Goal: Navigation & Orientation: Find specific page/section

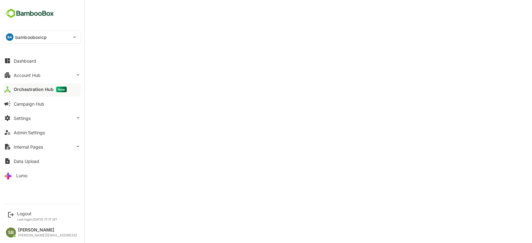
click at [21, 58] on div "Dashboard" at bounding box center [25, 60] width 22 height 5
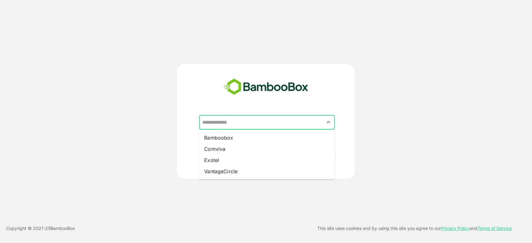
click at [249, 125] on input "text" at bounding box center [266, 123] width 133 height 12
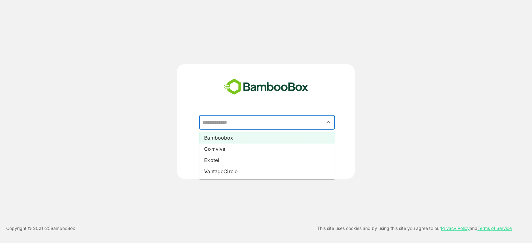
click at [233, 135] on li "Bamboobox" at bounding box center [267, 137] width 136 height 11
type input "*********"
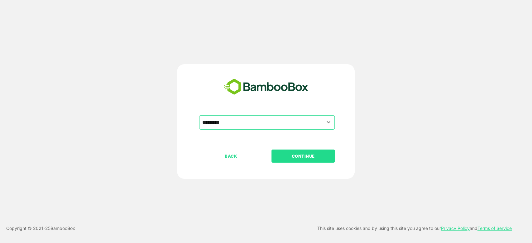
click at [302, 153] on p "CONTINUE" at bounding box center [303, 156] width 62 height 7
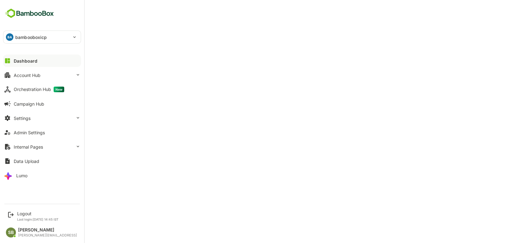
click at [17, 60] on div "Dashboard" at bounding box center [26, 60] width 24 height 5
click at [40, 59] on button "Dashboard" at bounding box center [42, 61] width 78 height 12
click at [34, 89] on div "Orchestration Hub New" at bounding box center [39, 90] width 51 height 6
click at [22, 177] on div "Lumo" at bounding box center [21, 175] width 11 height 5
click at [30, 177] on button "Lumo" at bounding box center [42, 175] width 78 height 12
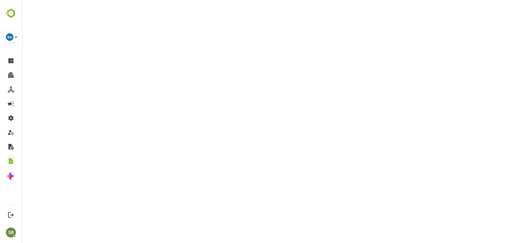
scroll to position [1, 0]
